Goal: Information Seeking & Learning: Check status

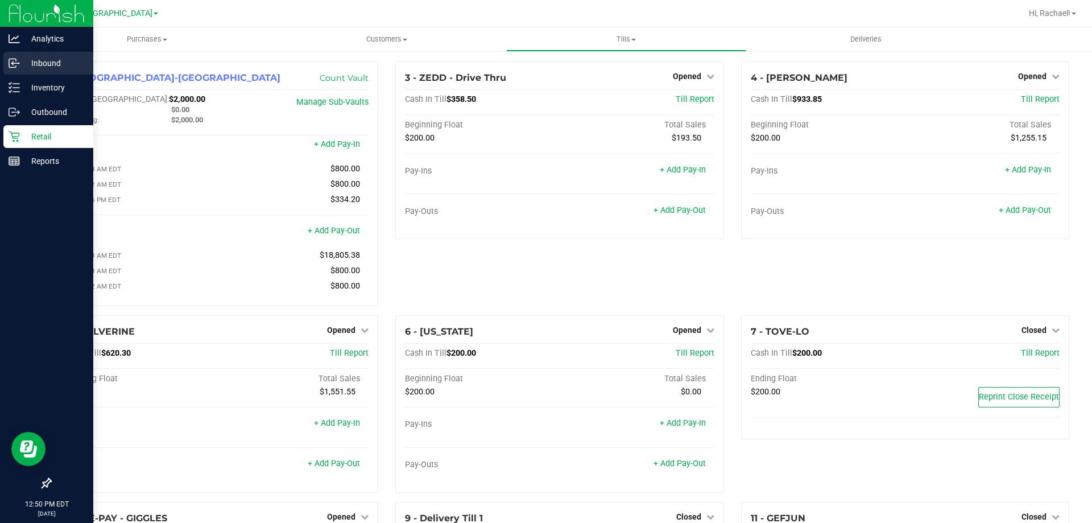
click at [48, 64] on p "Inbound" at bounding box center [54, 63] width 68 height 14
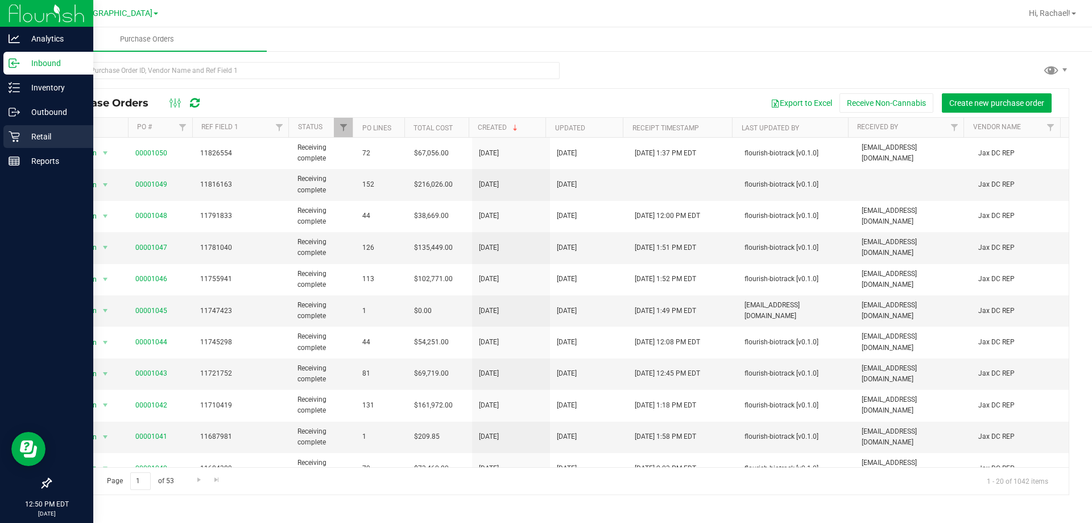
click at [36, 133] on p "Retail" at bounding box center [54, 137] width 68 height 14
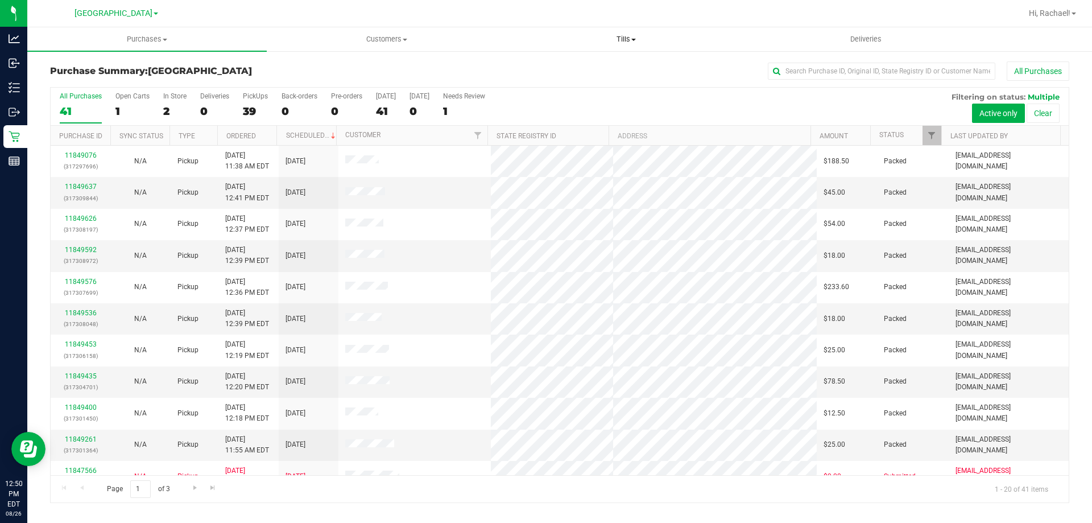
click at [632, 38] on span "Tills" at bounding box center [626, 39] width 238 height 10
click at [565, 64] on span "Manage tills" at bounding box center [544, 69] width 77 height 10
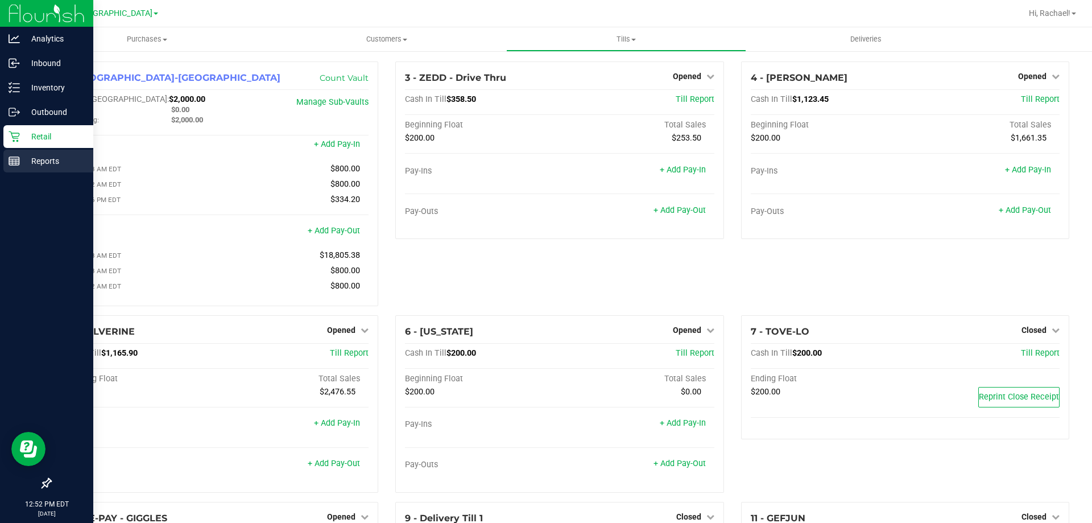
click at [38, 163] on p "Reports" at bounding box center [54, 161] width 68 height 14
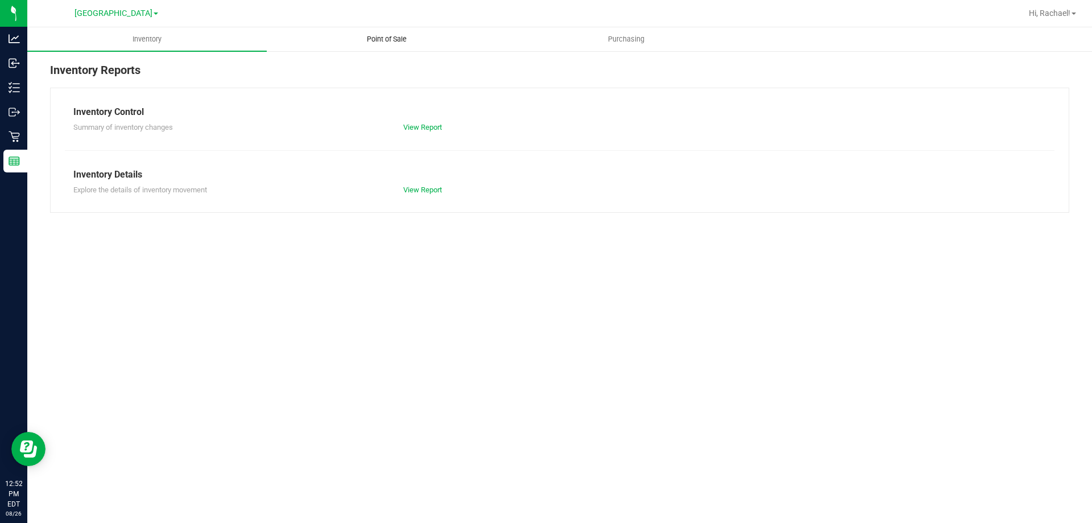
click at [394, 39] on span "Point of Sale" at bounding box center [387, 39] width 71 height 10
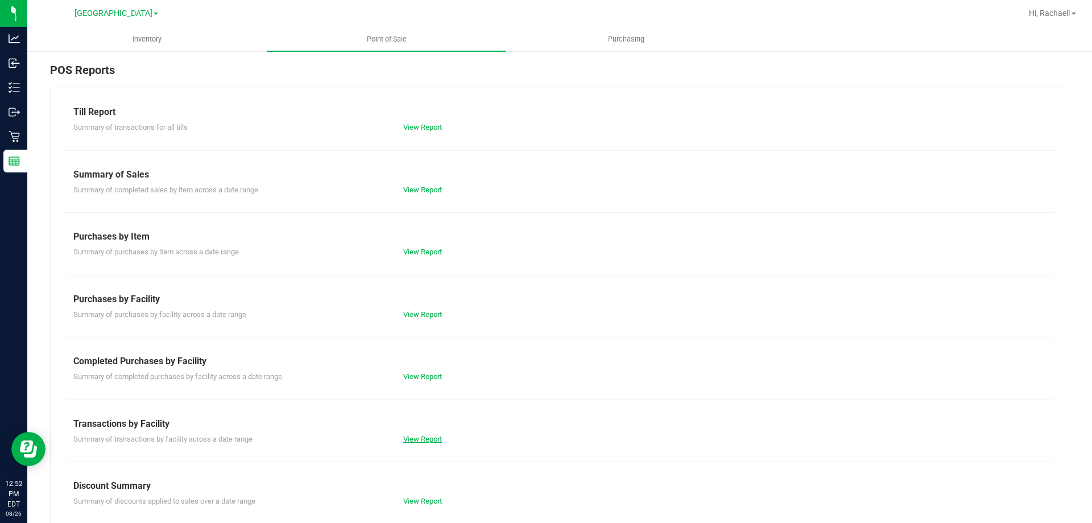
click at [414, 436] on link "View Report" at bounding box center [422, 439] width 39 height 9
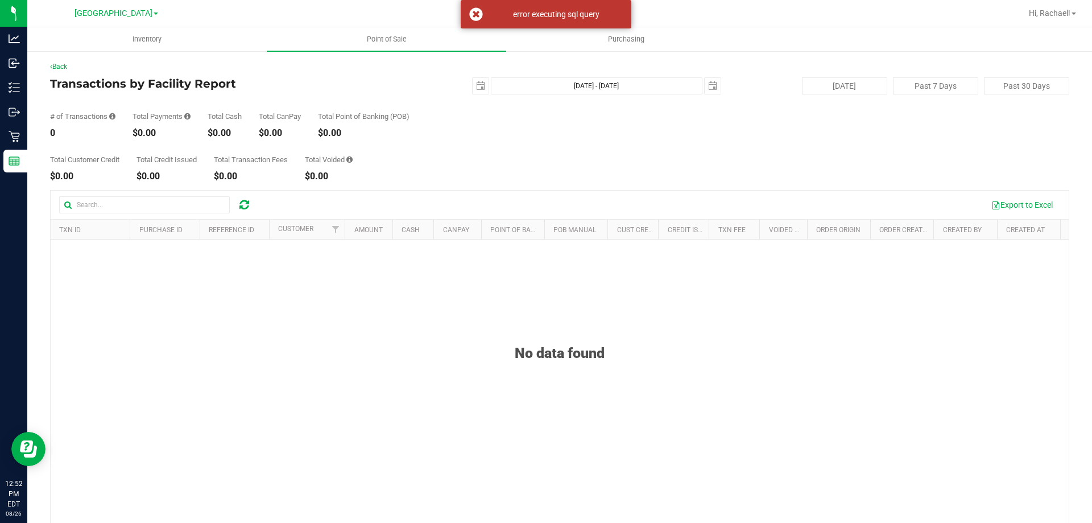
click at [325, 320] on div "No data found" at bounding box center [560, 338] width 1018 height 45
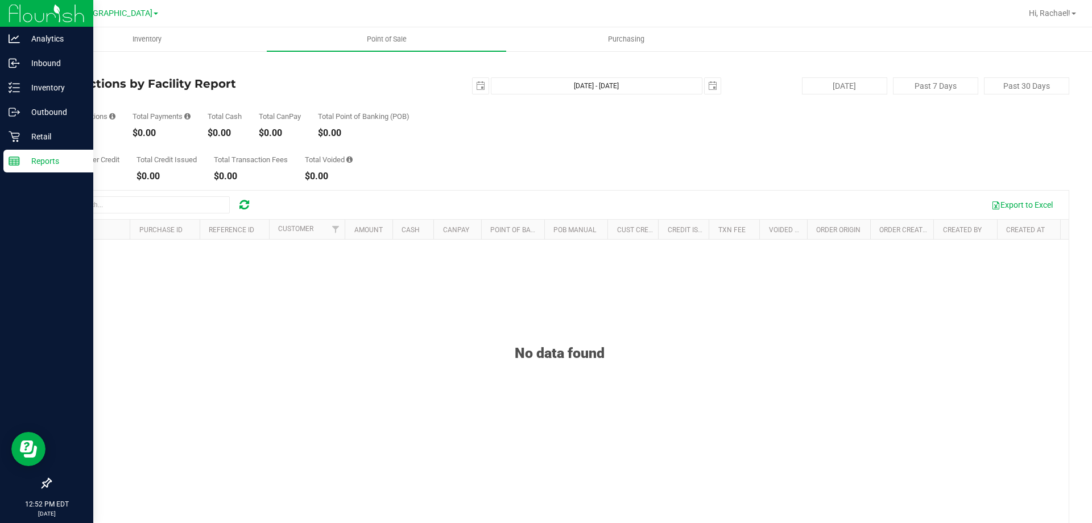
click at [34, 162] on p "Reports" at bounding box center [54, 161] width 68 height 14
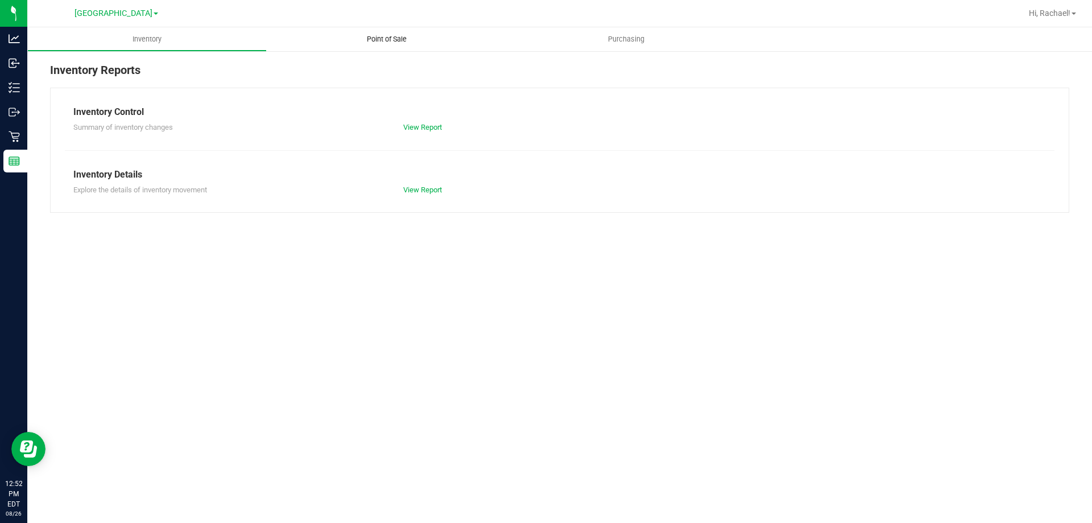
click at [378, 38] on span "Point of Sale" at bounding box center [387, 39] width 71 height 10
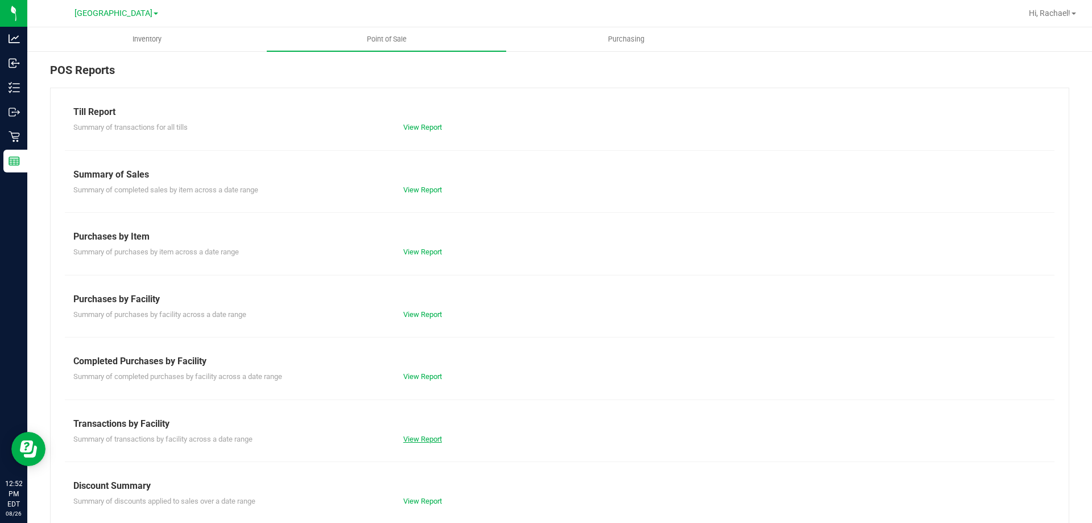
click at [416, 436] on link "View Report" at bounding box center [422, 439] width 39 height 9
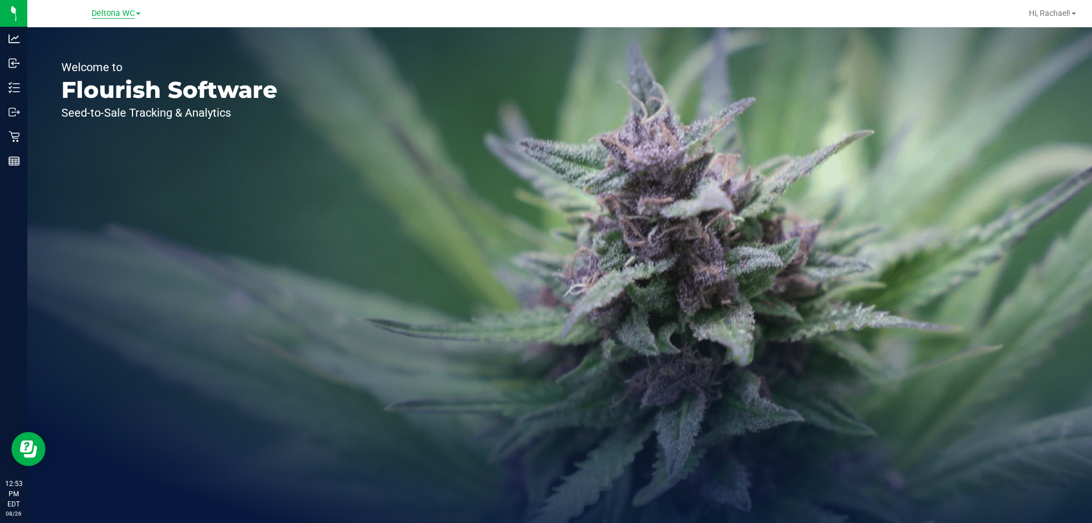
click at [111, 9] on span "Deltona WC" at bounding box center [113, 14] width 43 height 10
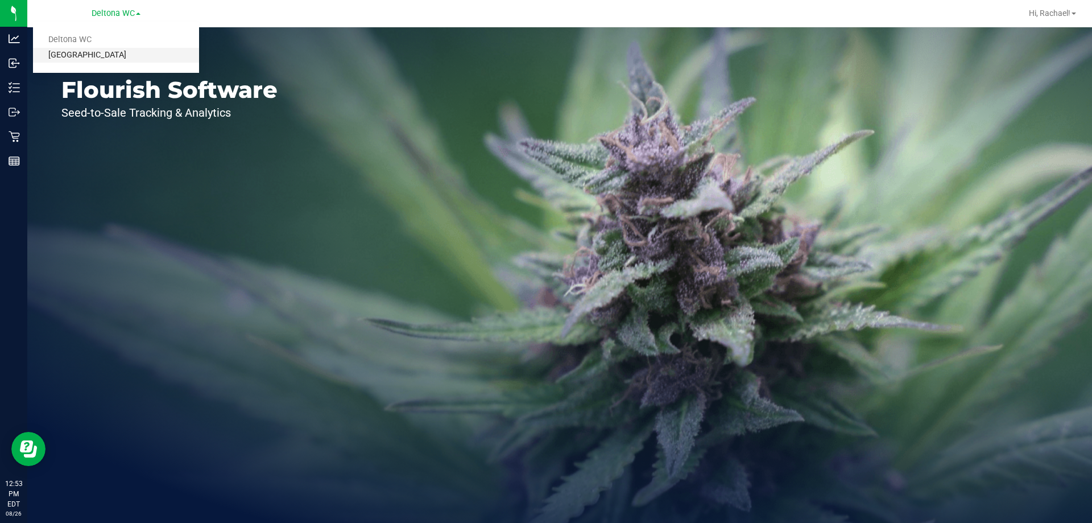
click at [82, 53] on link "[GEOGRAPHIC_DATA]" at bounding box center [116, 55] width 166 height 15
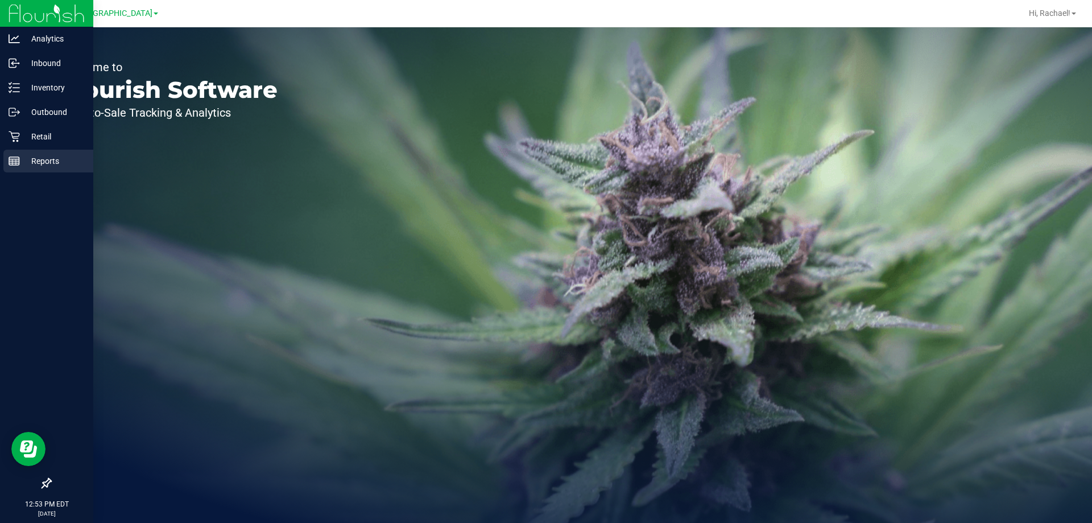
click at [51, 162] on p "Reports" at bounding box center [54, 161] width 68 height 14
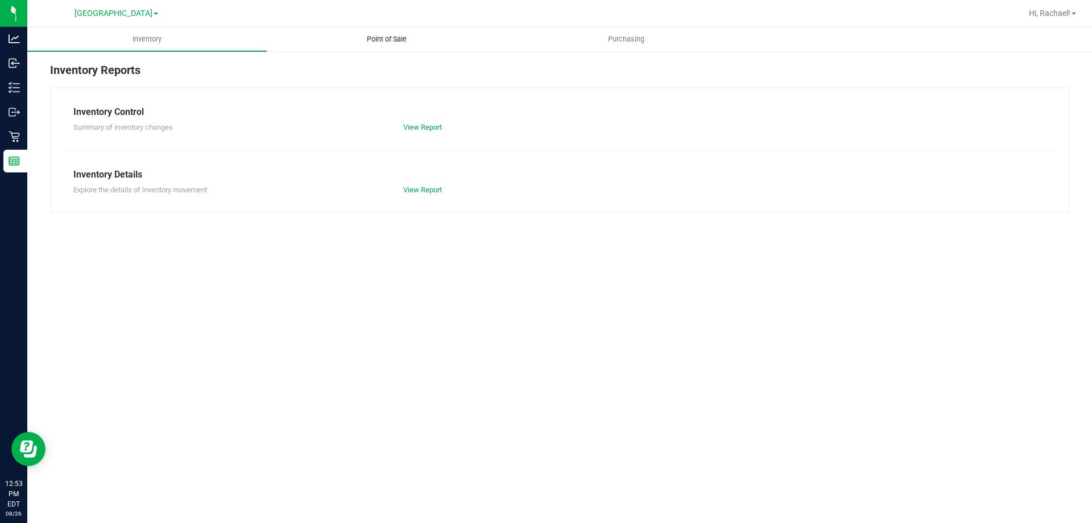
click at [396, 35] on span "Point of Sale" at bounding box center [387, 39] width 71 height 10
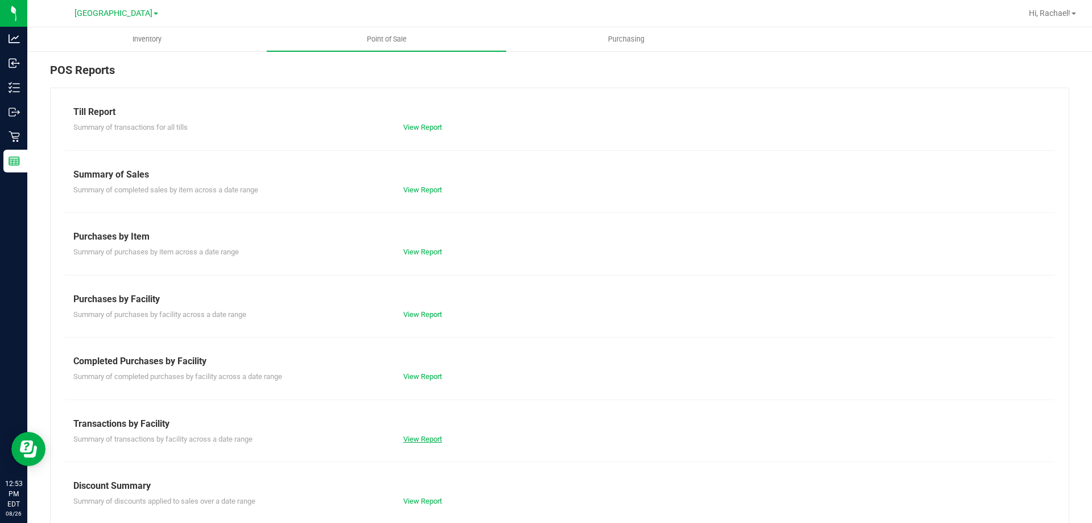
click at [423, 440] on link "View Report" at bounding box center [422, 439] width 39 height 9
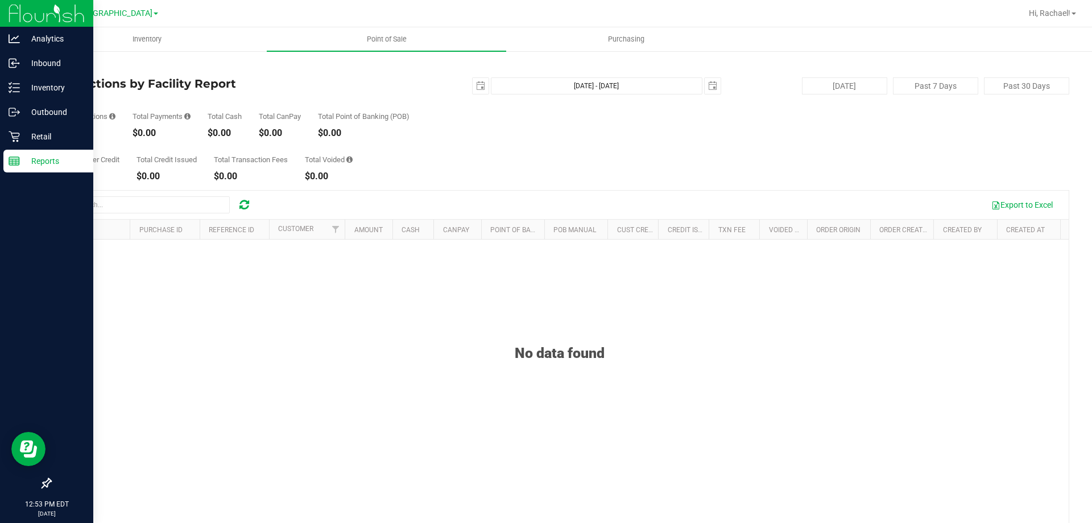
click at [31, 162] on p "Reports" at bounding box center [54, 161] width 68 height 14
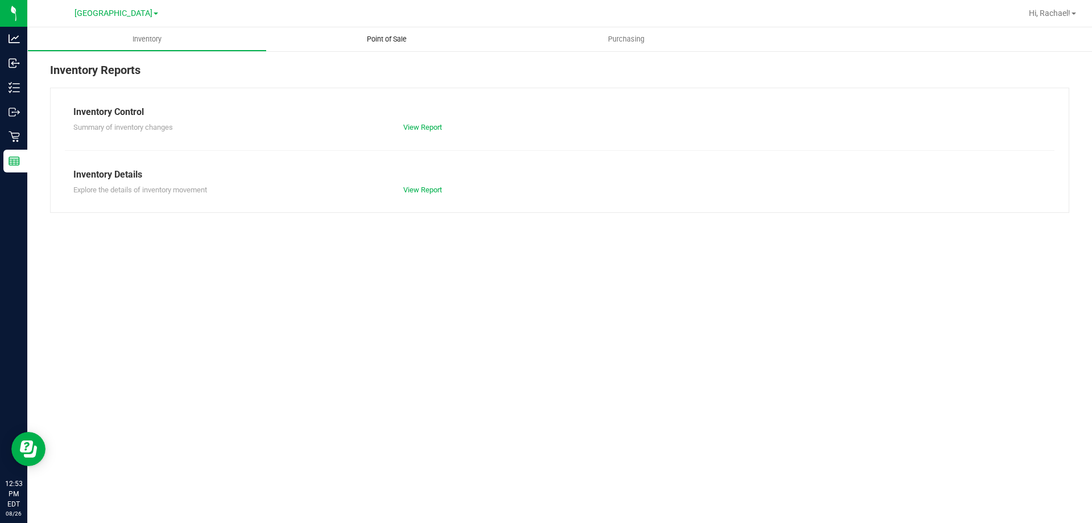
click at [396, 44] on span "Point of Sale" at bounding box center [387, 39] width 71 height 10
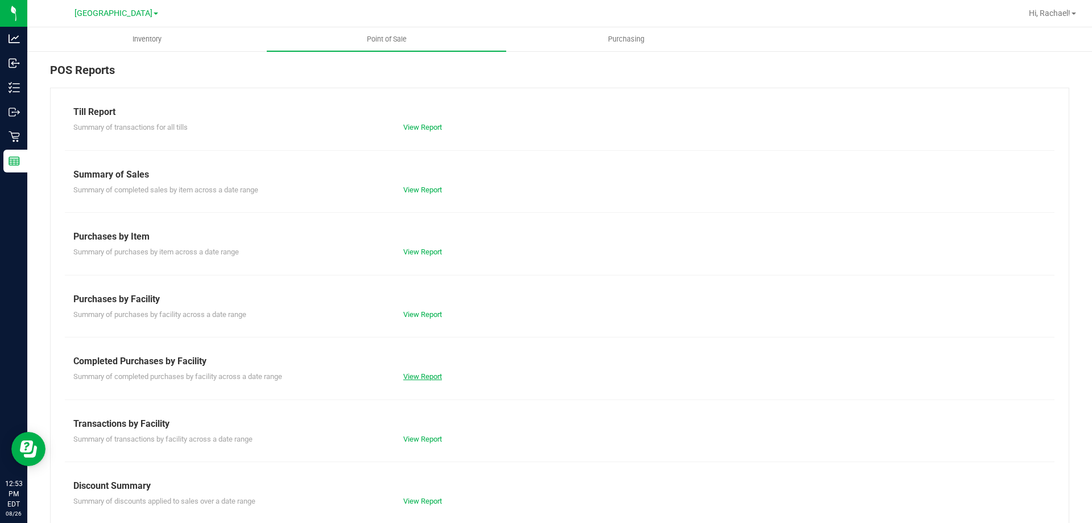
click at [411, 378] on link "View Report" at bounding box center [422, 376] width 39 height 9
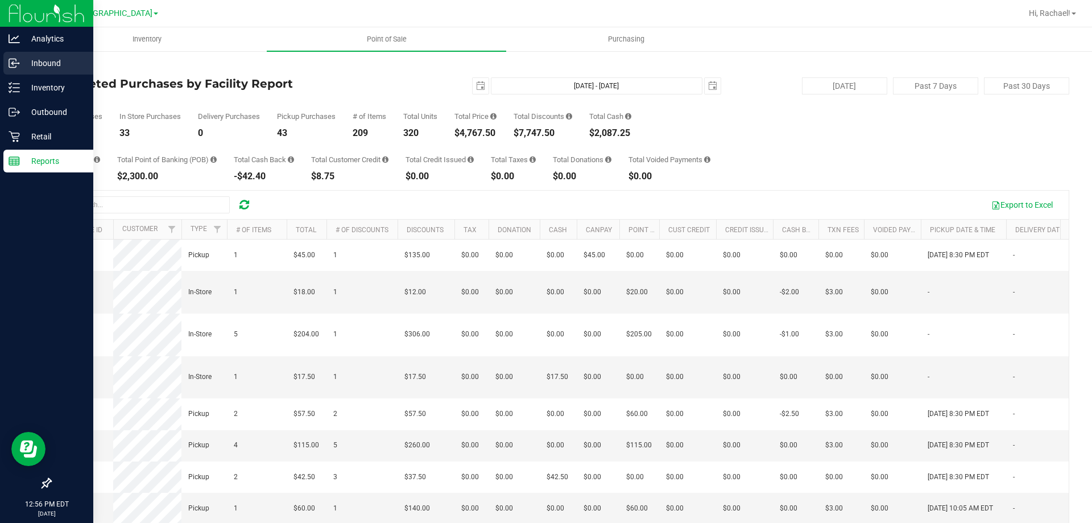
click at [50, 60] on p "Inbound" at bounding box center [54, 63] width 68 height 14
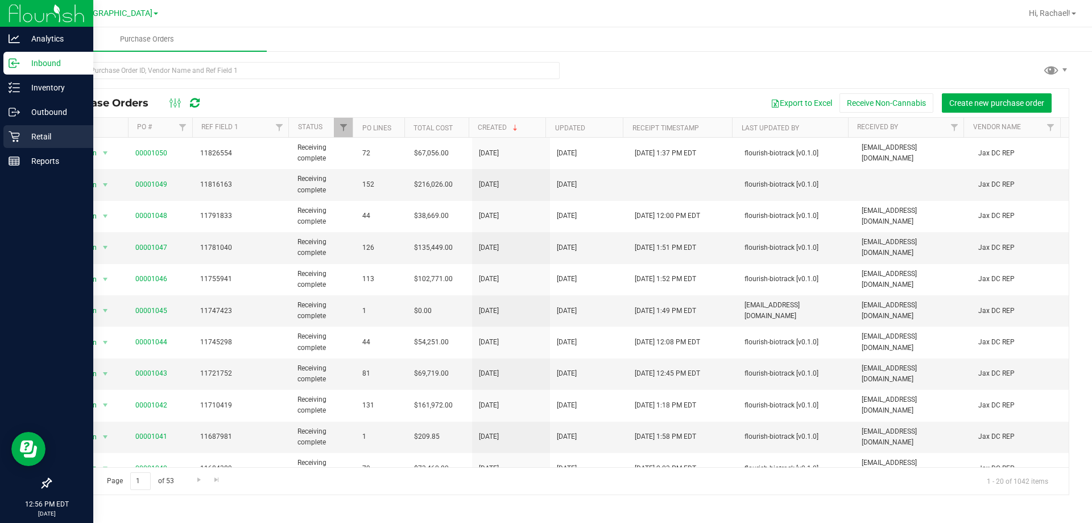
click at [44, 131] on p "Retail" at bounding box center [54, 137] width 68 height 14
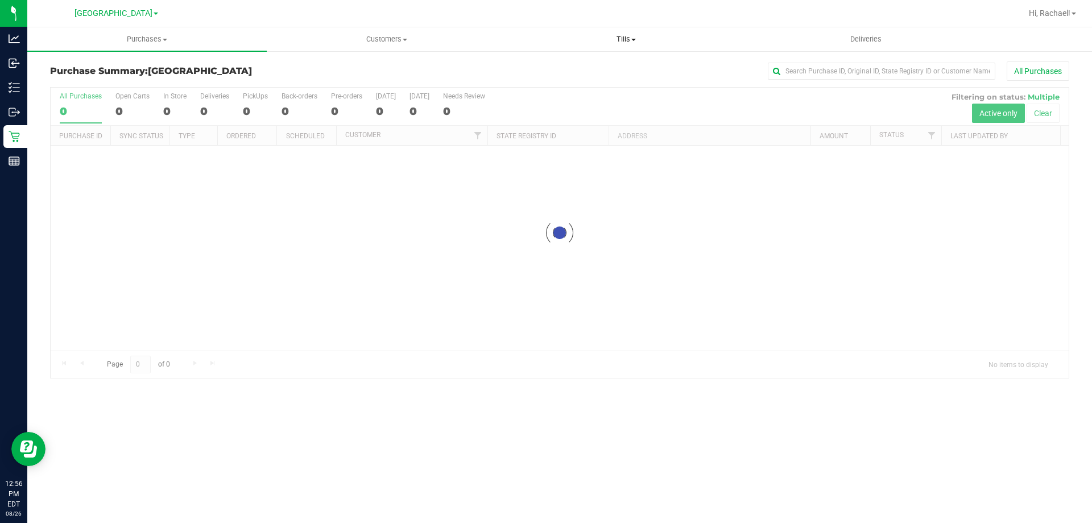
click at [626, 42] on span "Tills" at bounding box center [626, 39] width 238 height 10
click at [542, 69] on span "Manage tills" at bounding box center [544, 69] width 77 height 10
